Goal: Task Accomplishment & Management: Manage account settings

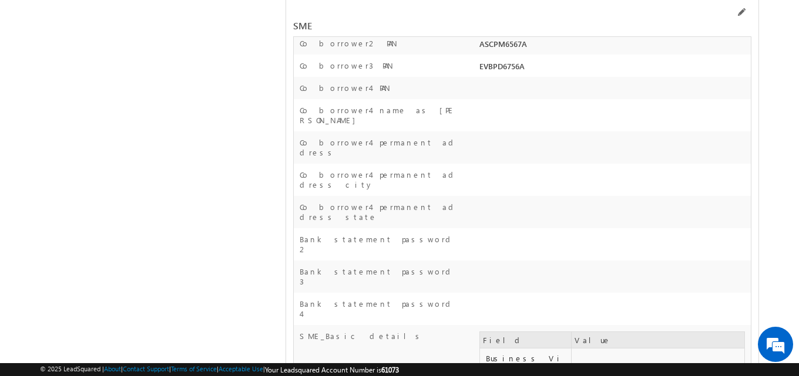
scroll to position [17940, 0]
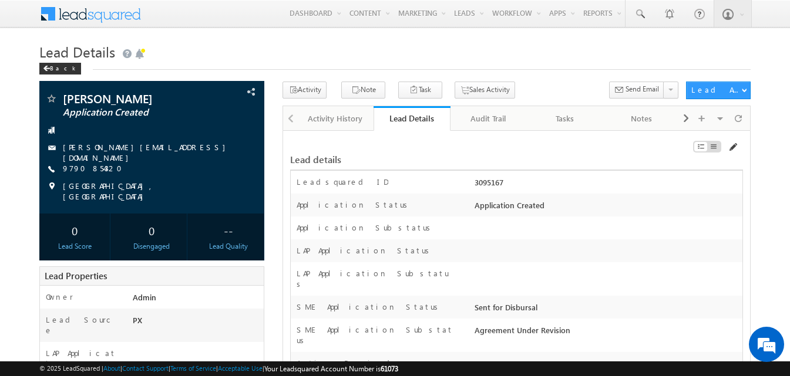
click at [728, 147] on span at bounding box center [732, 147] width 9 height 9
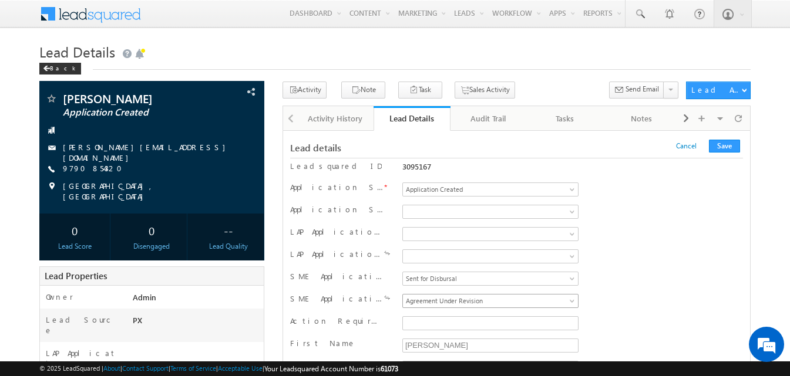
click at [529, 301] on span "Agreement Under Revision" at bounding box center [488, 301] width 171 height 11
click at [725, 144] on button "Save" at bounding box center [724, 146] width 31 height 13
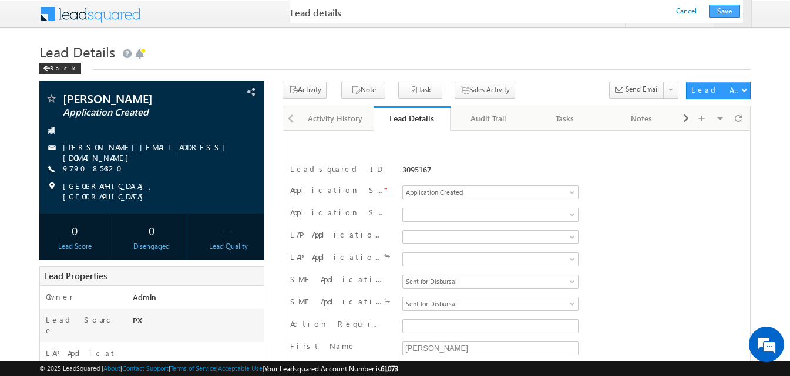
scroll to position [196, 0]
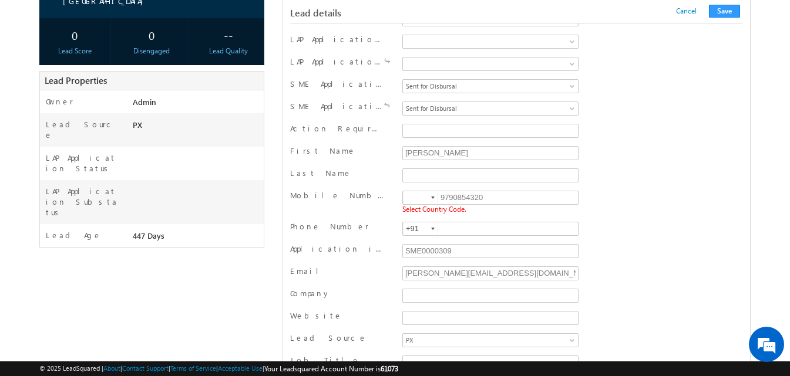
click at [431, 197] on div at bounding box center [433, 198] width 4 height 2
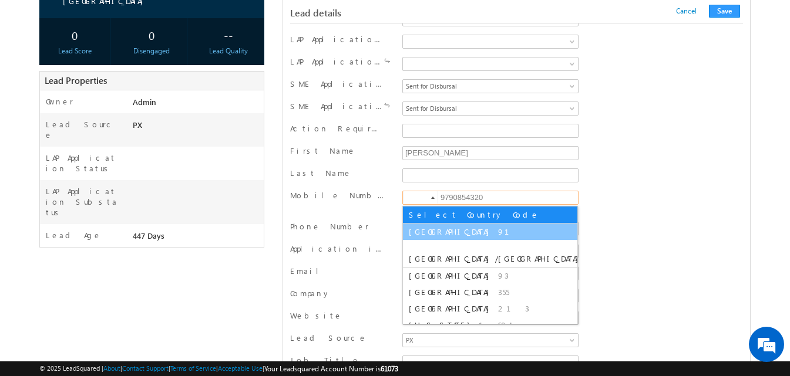
click at [418, 228] on span "[GEOGRAPHIC_DATA]" at bounding box center [452, 232] width 86 height 10
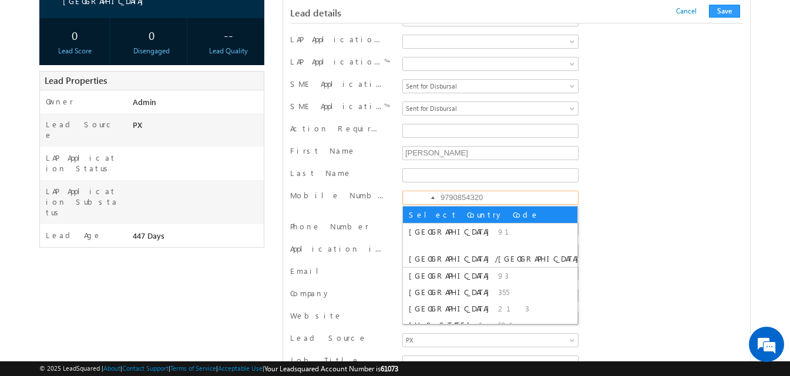
type input "+91"
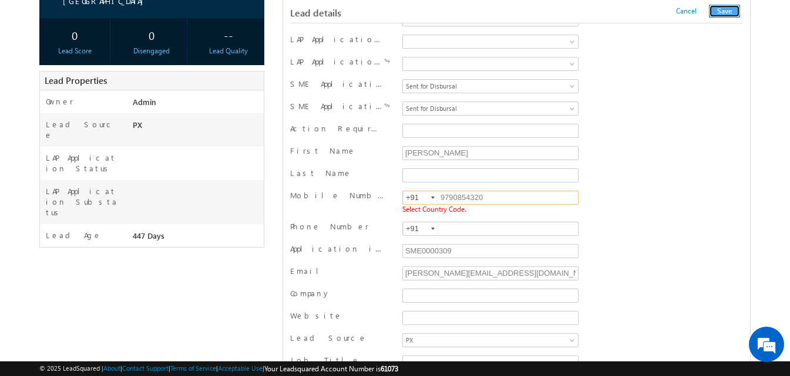
click at [718, 12] on button "Save" at bounding box center [724, 11] width 31 height 13
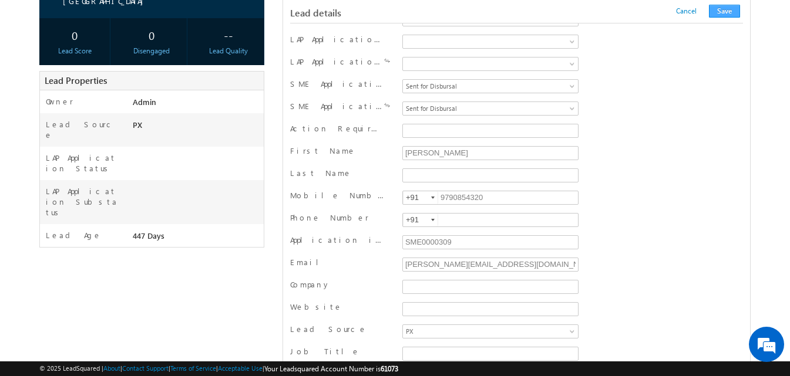
scroll to position [1181, 0]
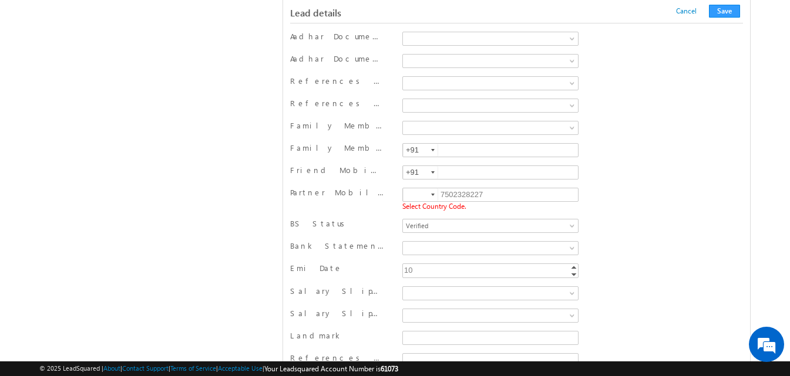
click at [432, 196] on div at bounding box center [433, 195] width 4 height 2
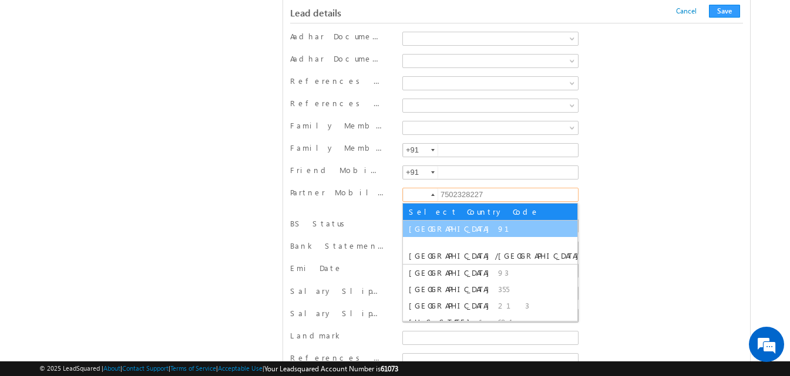
click at [426, 228] on li "India 91" at bounding box center [490, 229] width 174 height 16
type input "+91"
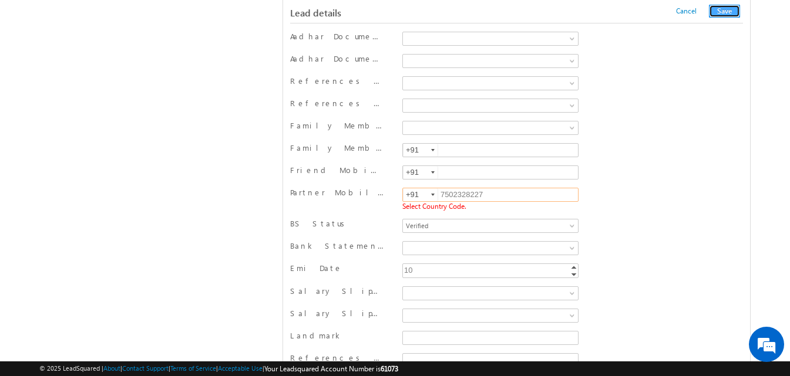
click at [720, 9] on button "Save" at bounding box center [724, 11] width 31 height 13
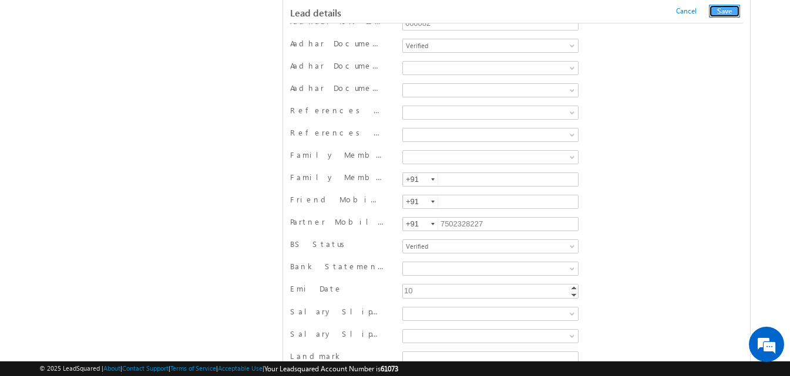
scroll to position [0, 0]
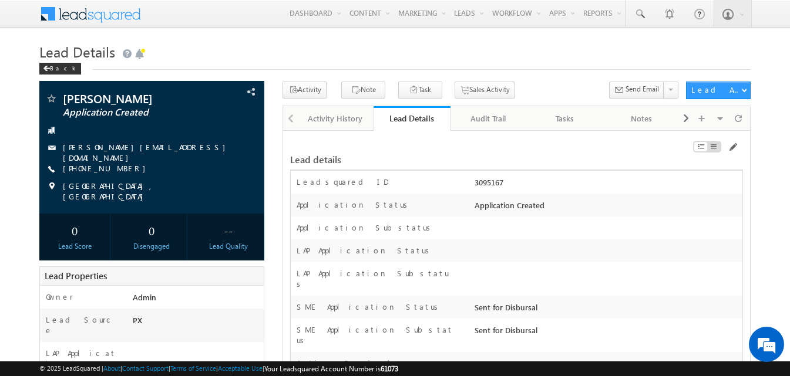
click at [618, 245] on div "LAP Application Status" at bounding box center [517, 251] width 452 height 23
